Goal: Entertainment & Leisure: Consume media (video, audio)

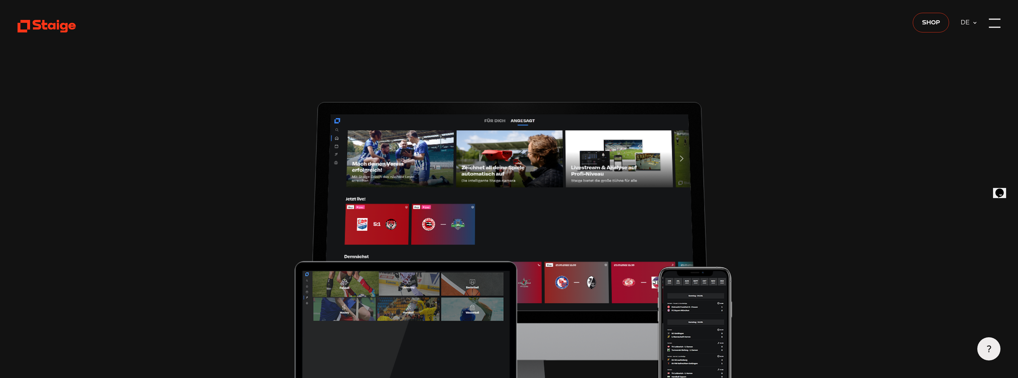
type input "0.8"
drag, startPoint x: 1012, startPoint y: 29, endPoint x: 1005, endPoint y: 27, distance: 7.4
click at [997, 25] on div at bounding box center [995, 24] width 12 height 12
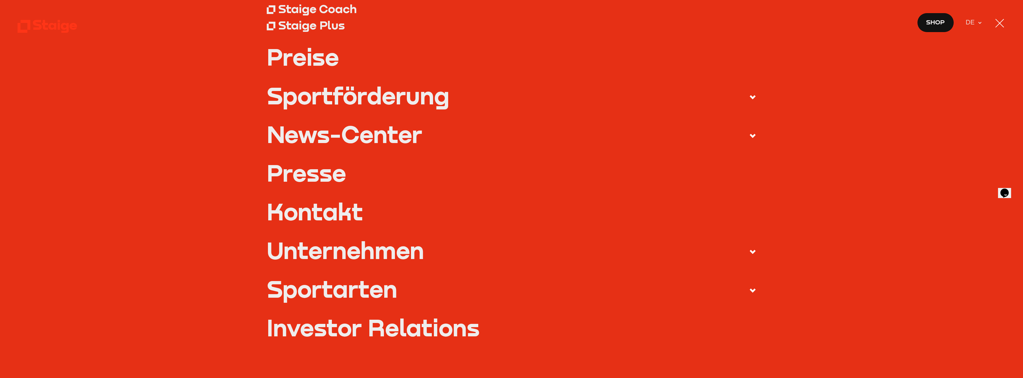
scroll to position [178, 0]
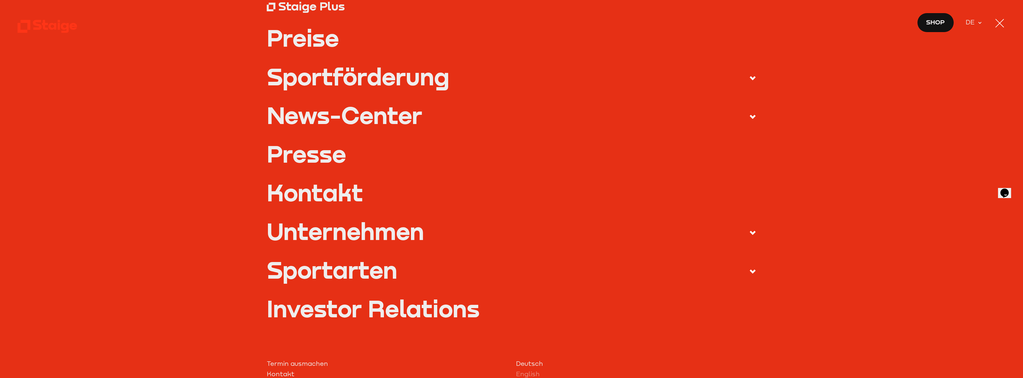
click at [62, 24] on use at bounding box center [47, 26] width 59 height 13
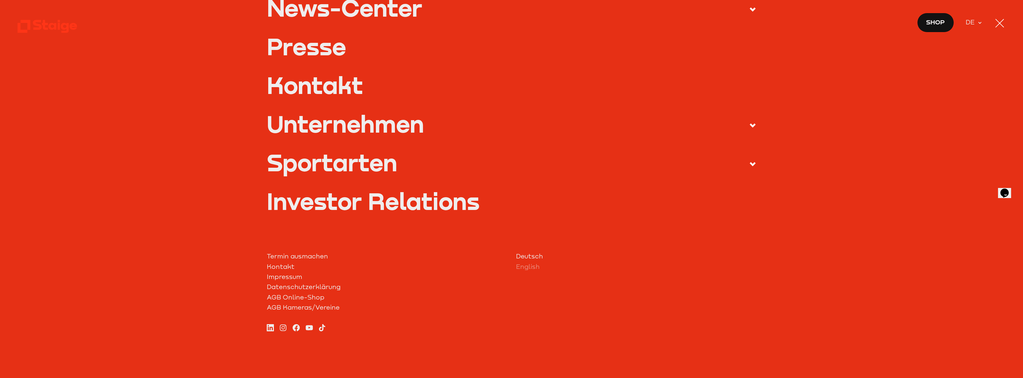
scroll to position [289, 0]
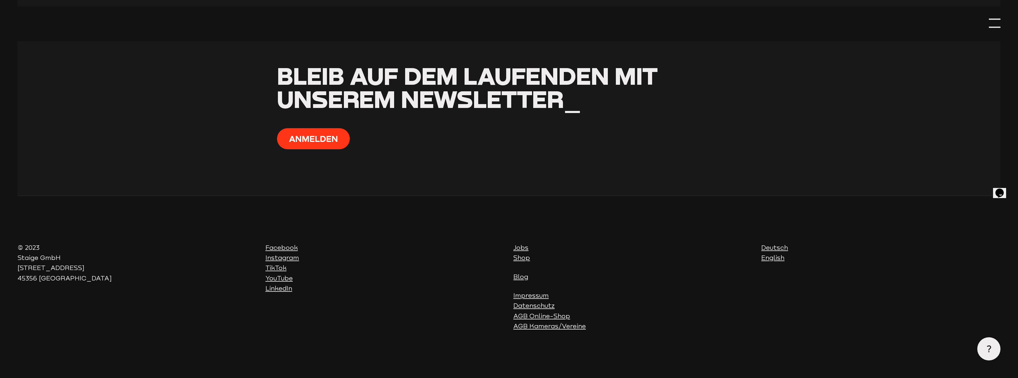
scroll to position [3208, 0]
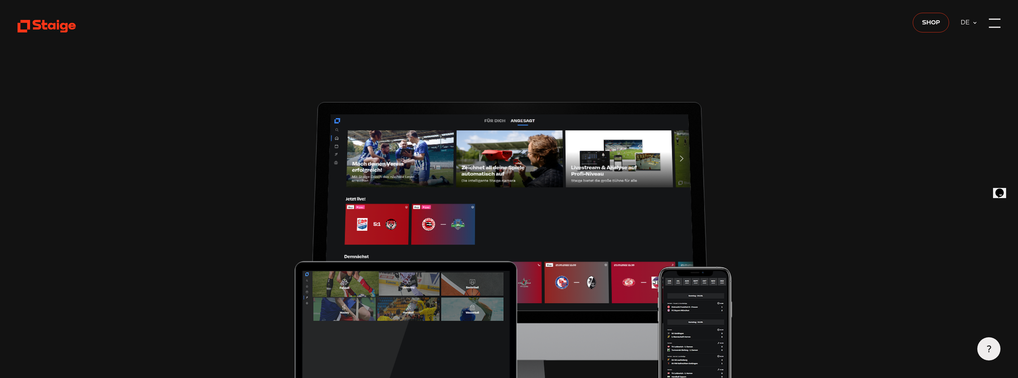
type input "0.8"
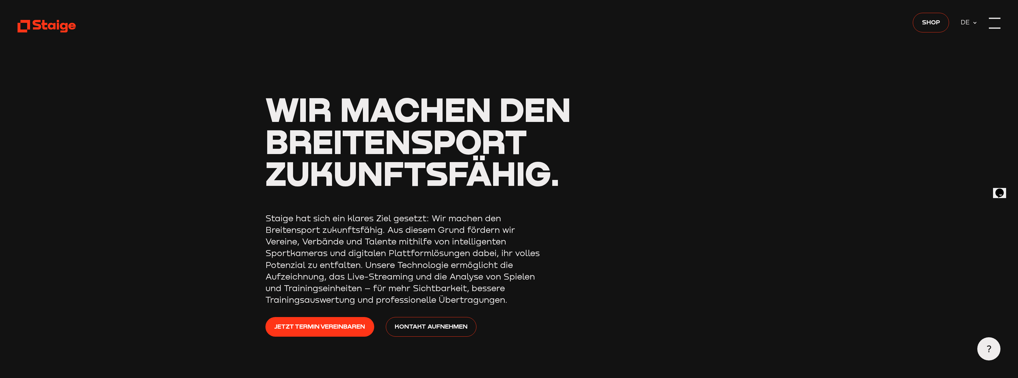
click at [993, 22] on div at bounding box center [995, 24] width 12 height 12
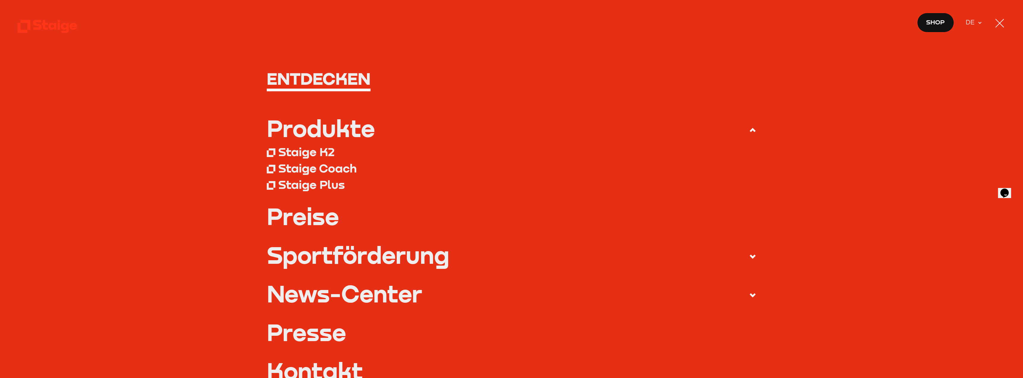
click at [294, 76] on h1 "Entdecken" at bounding box center [512, 79] width 490 height 18
drag, startPoint x: 315, startPoint y: 72, endPoint x: 313, endPoint y: 77, distance: 4.8
click at [314, 75] on h1 "Entdecken" at bounding box center [512, 79] width 490 height 18
click at [309, 82] on h1 "Entdecken" at bounding box center [512, 79] width 490 height 18
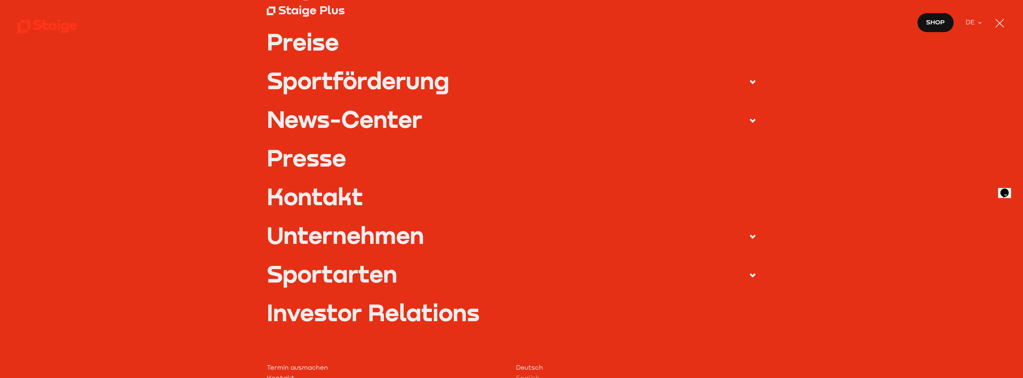
scroll to position [178, 0]
